Goal: Task Accomplishment & Management: Use online tool/utility

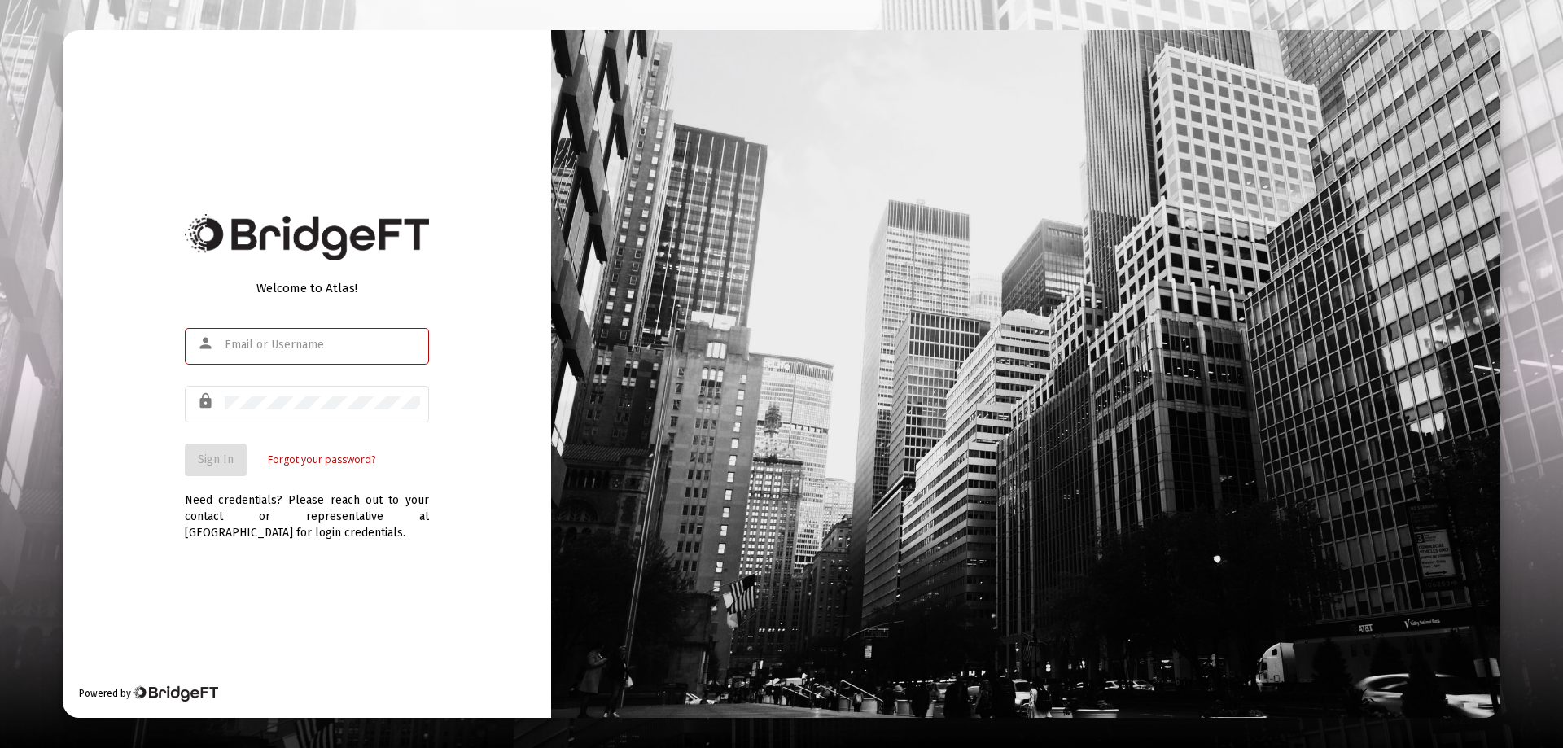
type input "[EMAIL_ADDRESS][DOMAIN_NAME]"
click at [165, 440] on div "Welcome to Atlas! person [EMAIL_ADDRESS][DOMAIN_NAME] lock Sign In Forgot your …" at bounding box center [307, 374] width 488 height 688
click at [215, 453] on span "Sign In" at bounding box center [216, 460] width 36 height 14
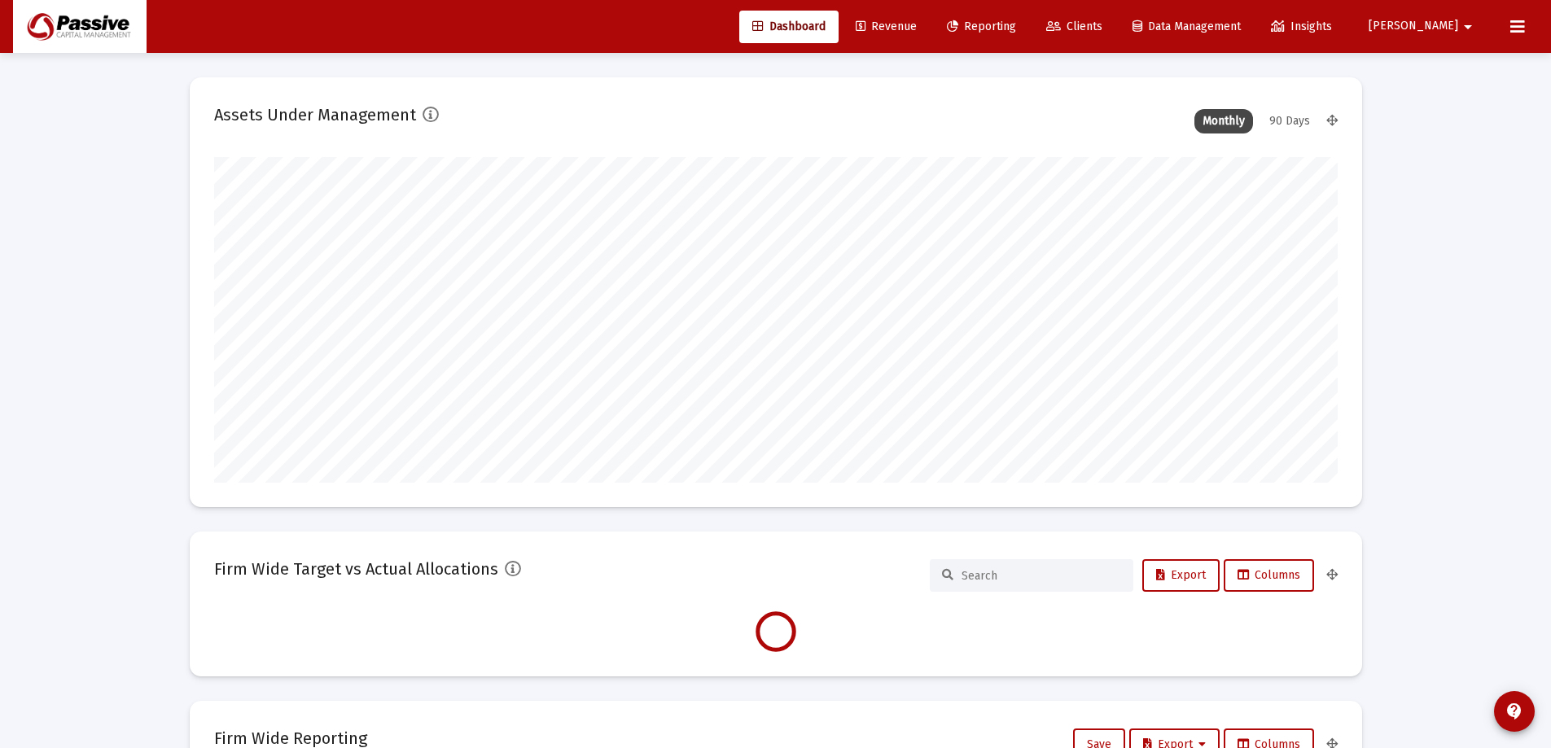
type input "[DATE]"
click at [1016, 24] on span "Reporting" at bounding box center [981, 27] width 69 height 14
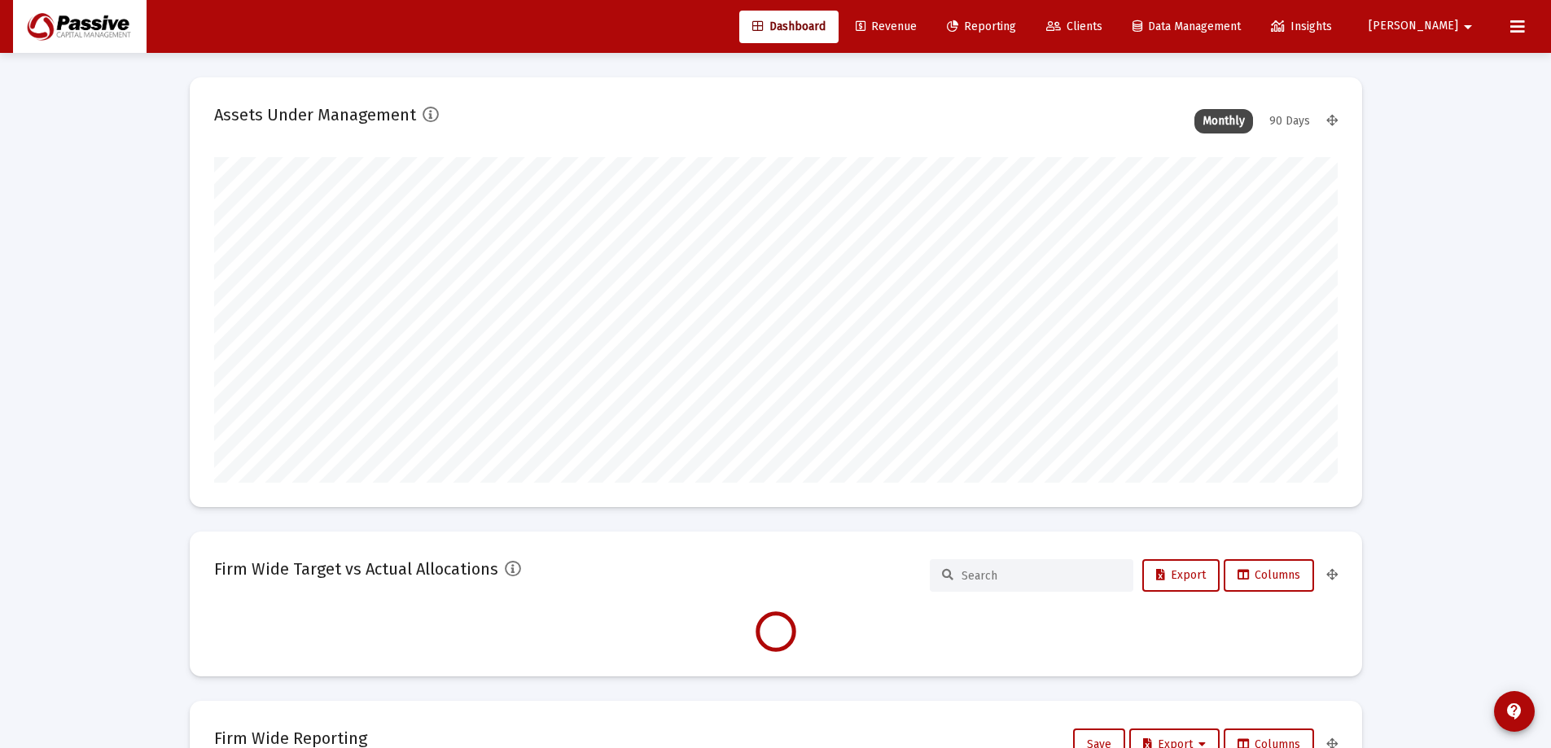
scroll to position [0, 0]
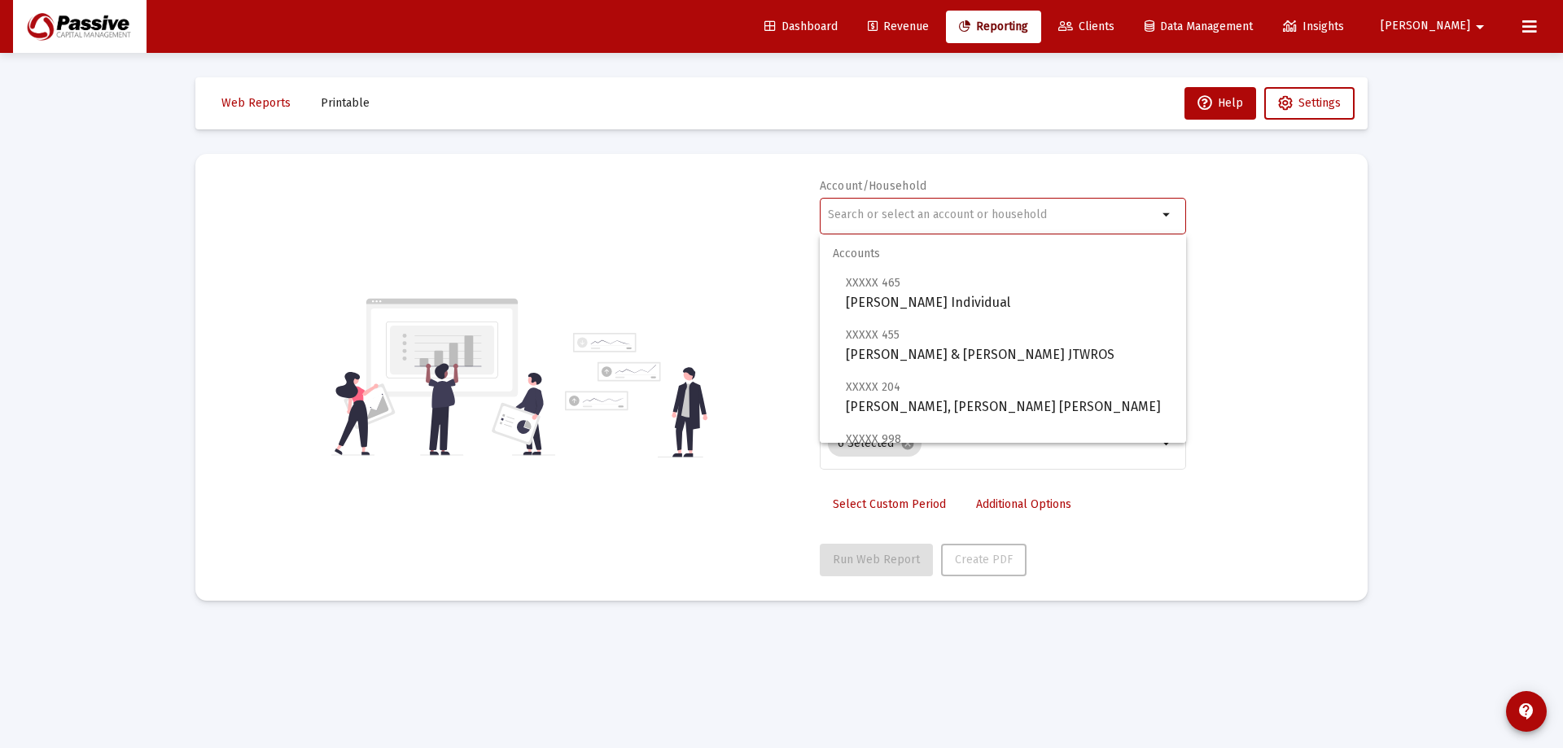
click at [922, 217] on input "text" at bounding box center [993, 214] width 330 height 13
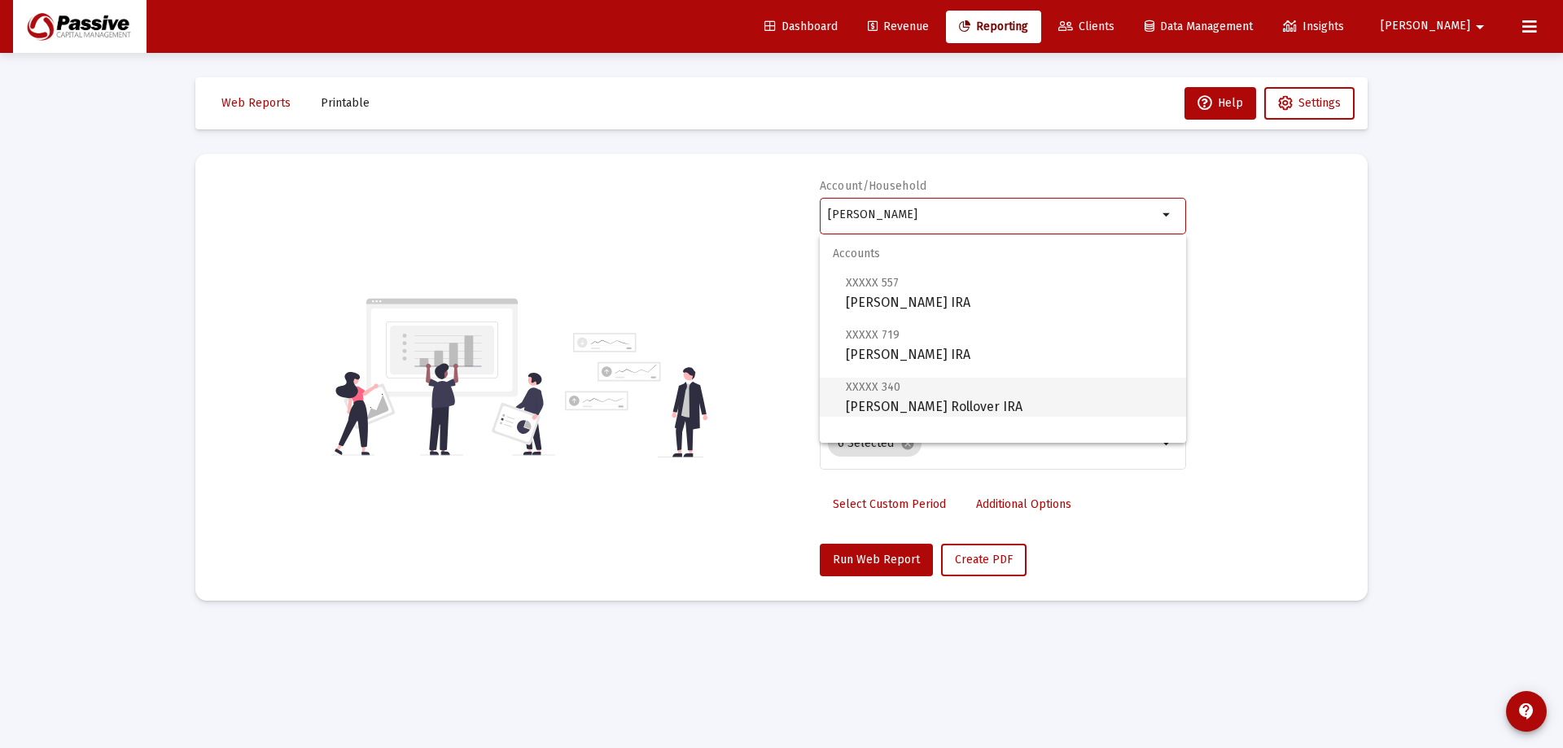
click at [1004, 391] on span "XXXXX 340 [PERSON_NAME] Rollover IRA" at bounding box center [1009, 397] width 327 height 40
type input "[PERSON_NAME] Rollover IRA"
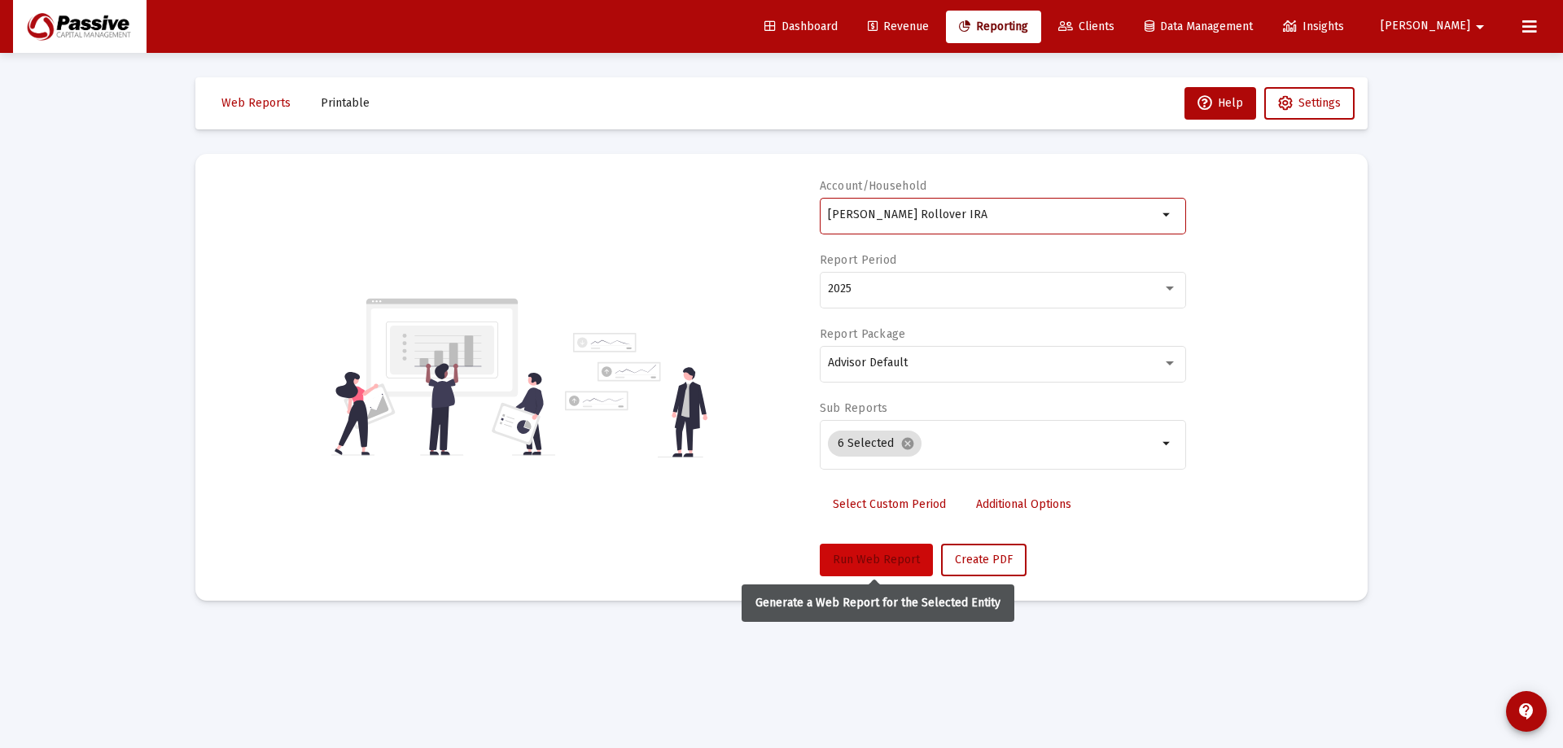
click at [885, 562] on span "Run Web Report" at bounding box center [876, 560] width 87 height 14
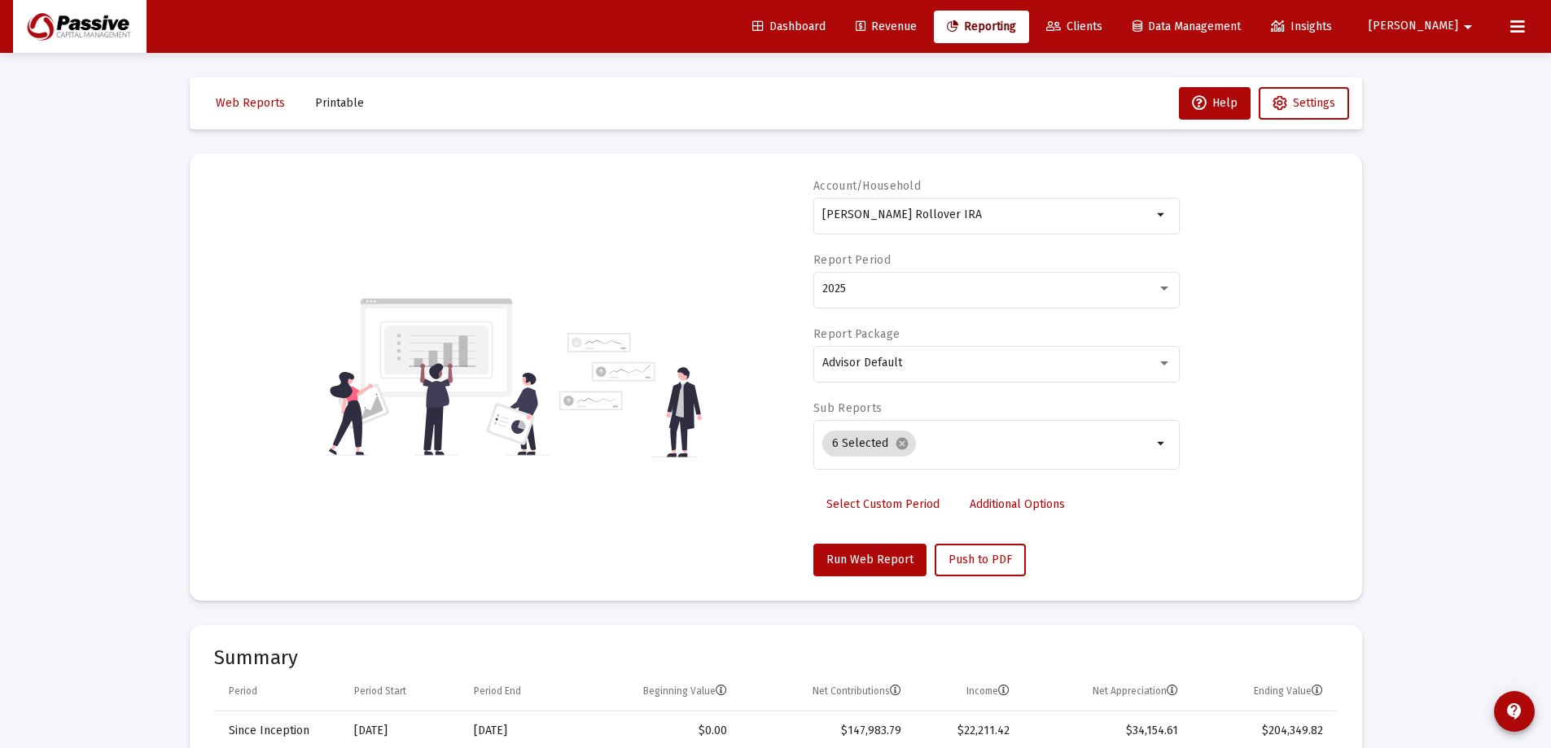
scroll to position [326, 0]
